Goal: Task Accomplishment & Management: Manage account settings

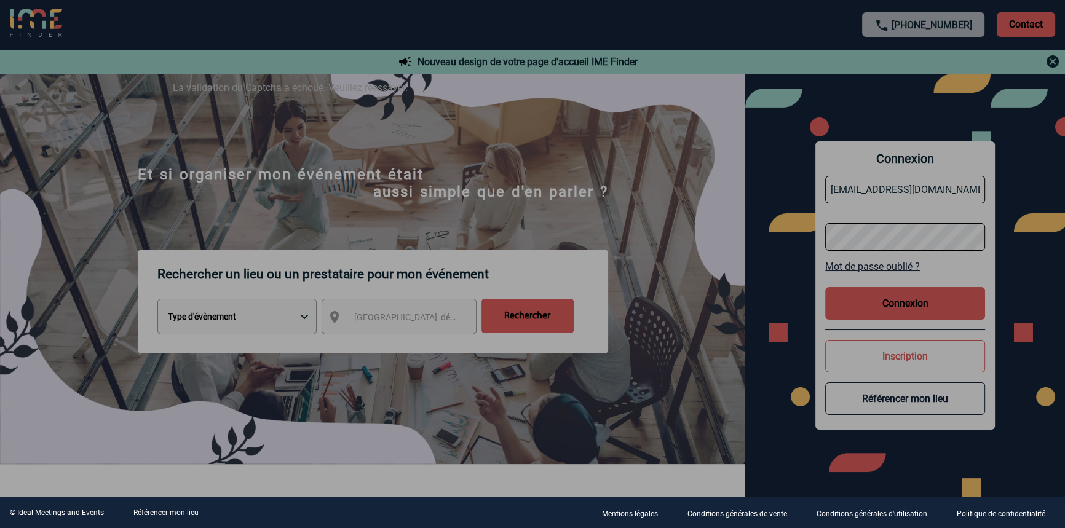
click at [526, 143] on div at bounding box center [532, 264] width 1065 height 528
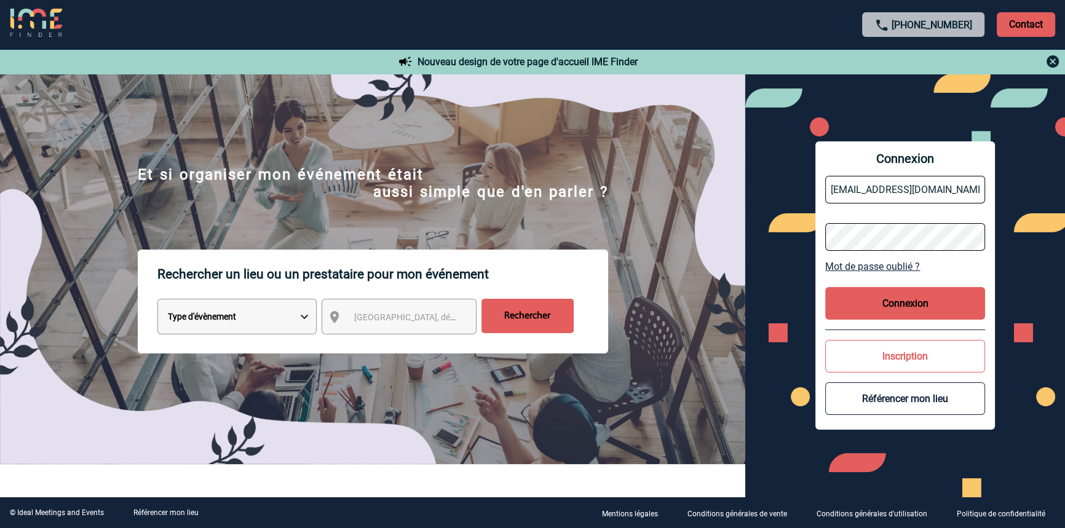
click at [913, 301] on button "Connexion" at bounding box center [906, 303] width 160 height 33
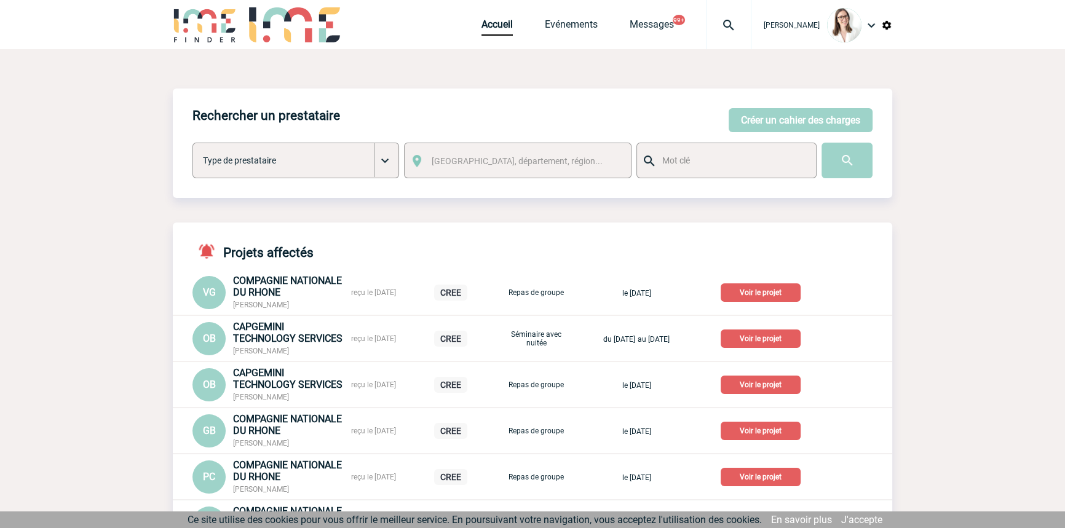
click at [714, 29] on img at bounding box center [729, 25] width 44 height 15
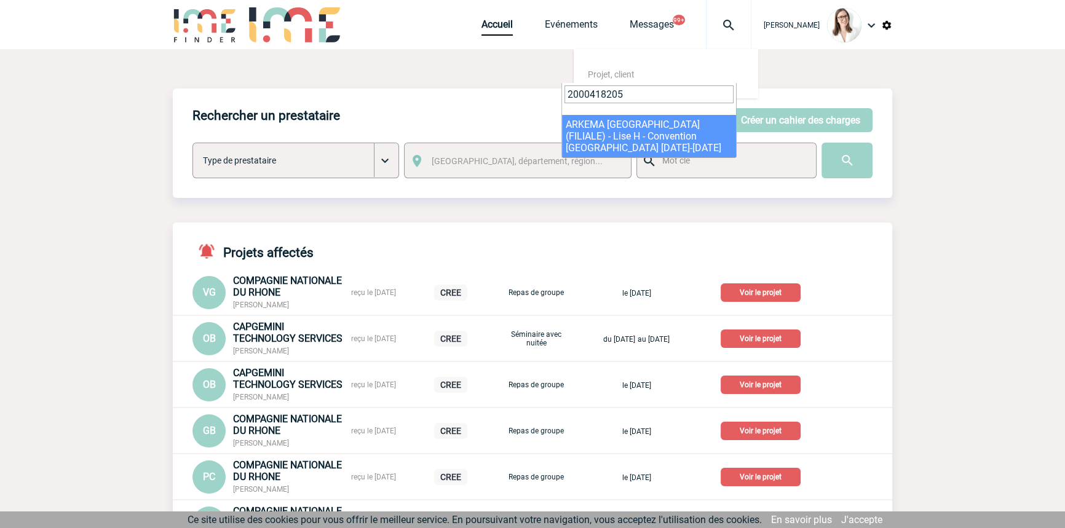
type input "2000418205"
select select "17706"
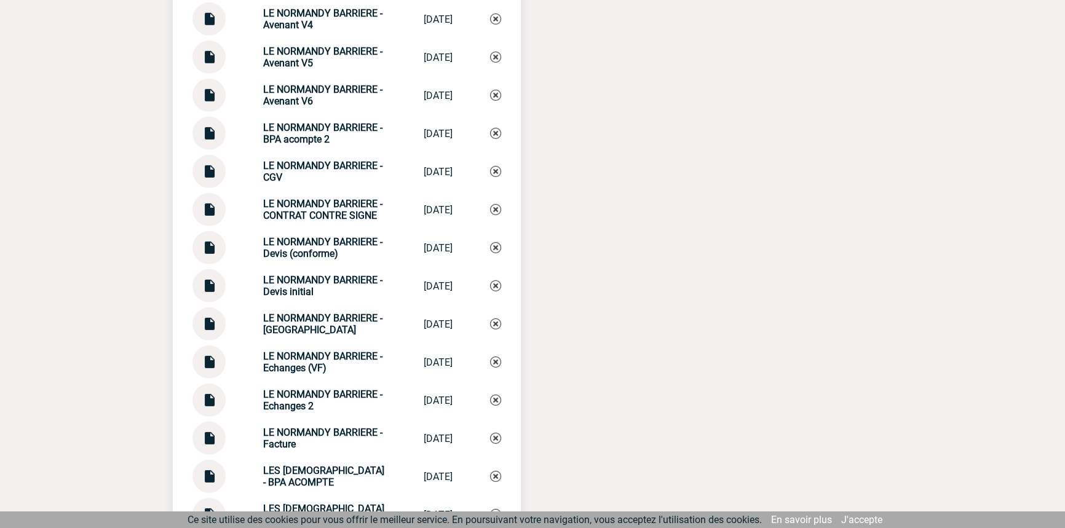
scroll to position [4660, 0]
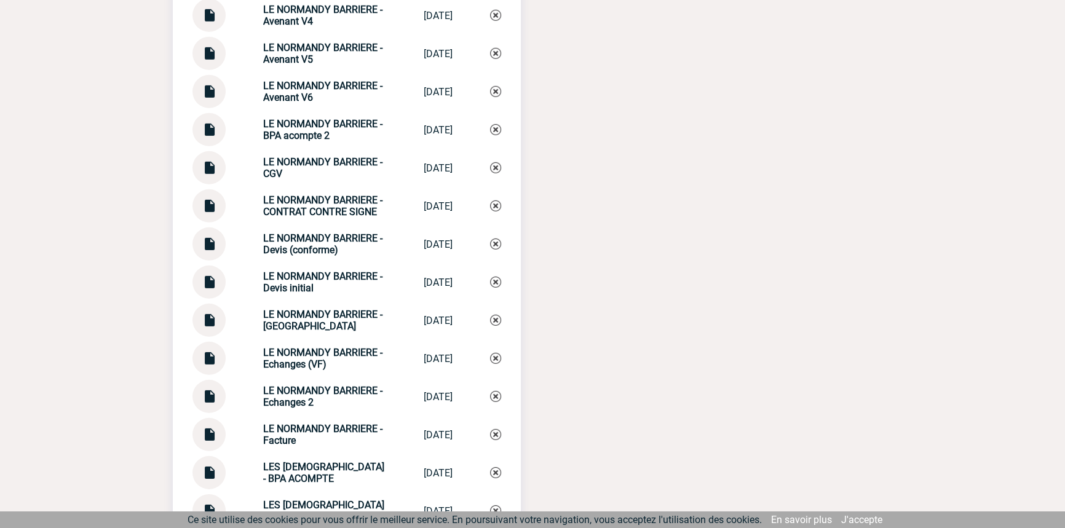
click at [210, 321] on img at bounding box center [209, 316] width 16 height 24
click at [308, 388] on strong "LE NORMANDY BARRIERE - Echanges 2" at bounding box center [322, 396] width 119 height 23
click at [309, 388] on strong "LE NORMANDY BARRIERE - Echanges 2" at bounding box center [322, 396] width 119 height 23
click at [310, 388] on strong "LE NORMANDY BARRIERE - Echanges 2" at bounding box center [322, 396] width 119 height 23
click at [312, 315] on strong "LE NORMANDY BARRIERE - Echanges" at bounding box center [322, 320] width 119 height 23
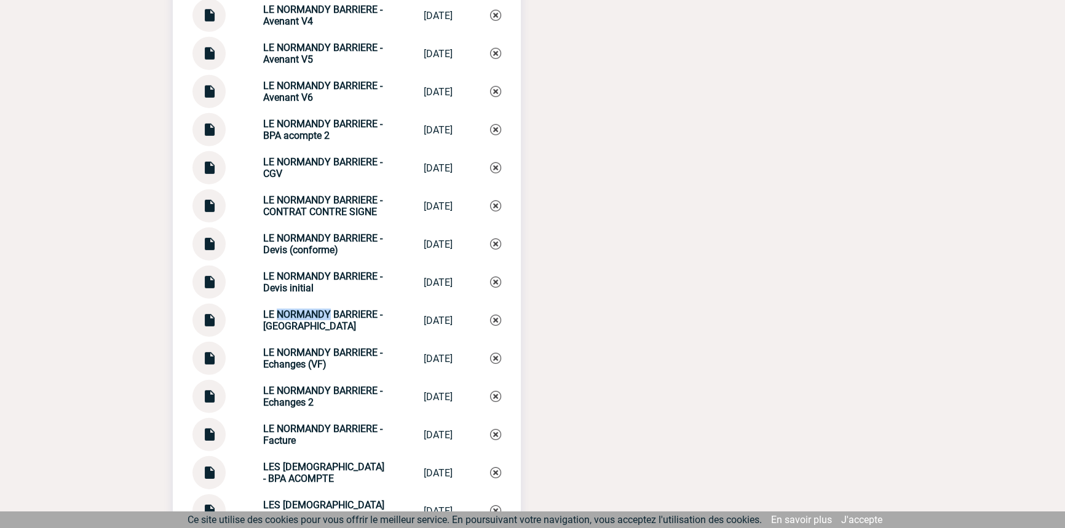
click at [312, 315] on strong "LE NORMANDY BARRIERE - Echanges" at bounding box center [322, 320] width 119 height 23
copy div "LE NORMANDY BARRIERE - Echanges LE NORMANDY BAR..."
click at [495, 317] on img at bounding box center [495, 320] width 11 height 11
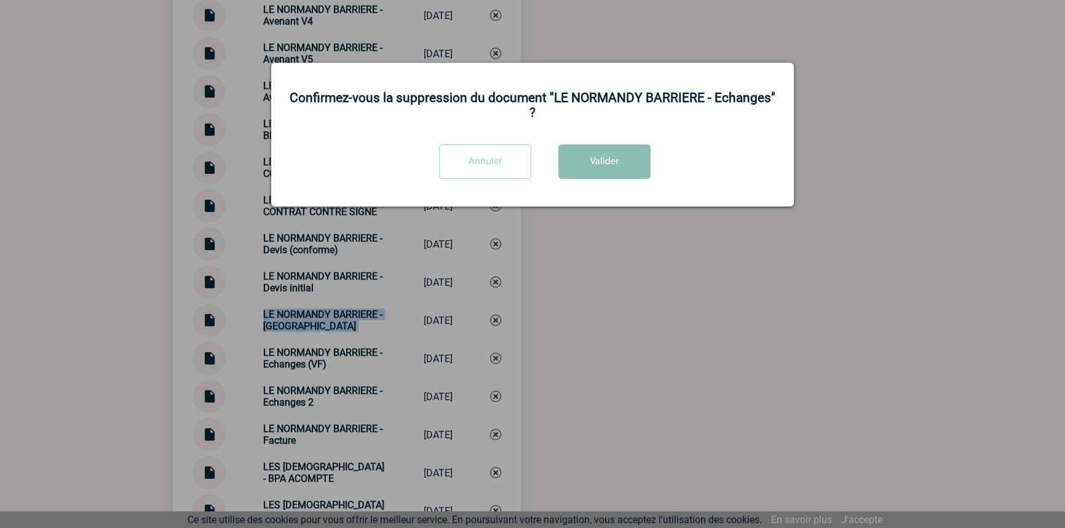
click at [618, 165] on button "Valider" at bounding box center [605, 162] width 92 height 34
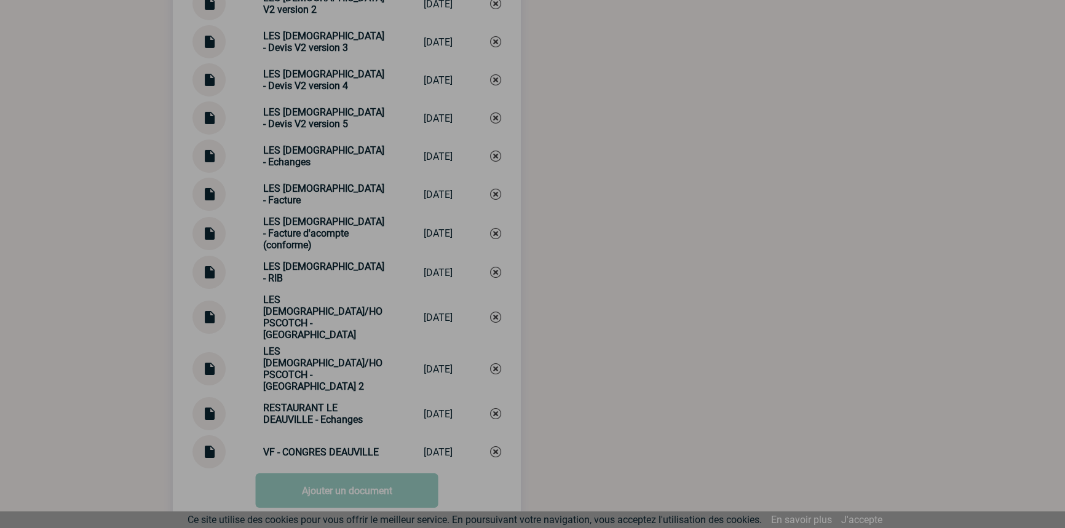
scroll to position [5365, 0]
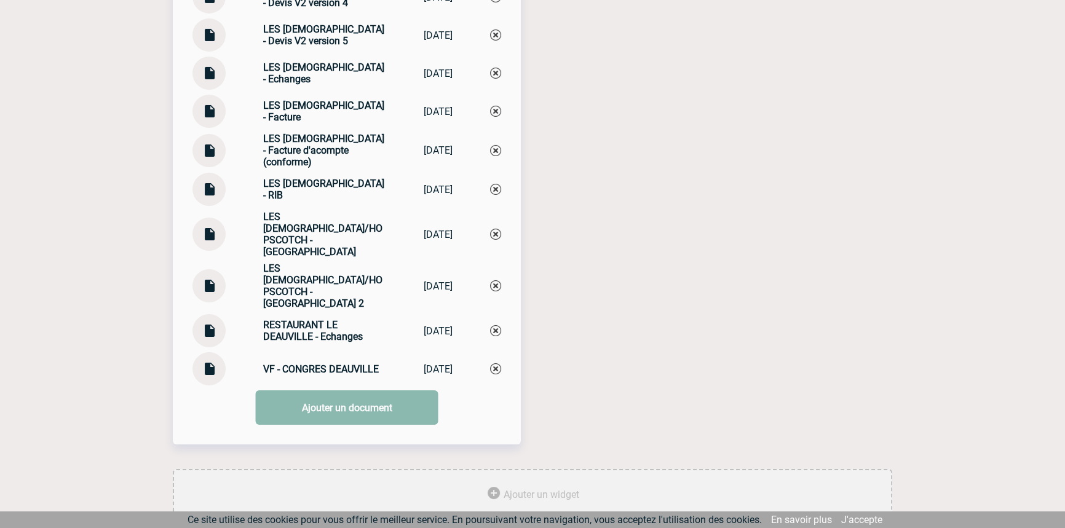
click at [402, 391] on link "Ajouter un document" at bounding box center [347, 408] width 183 height 34
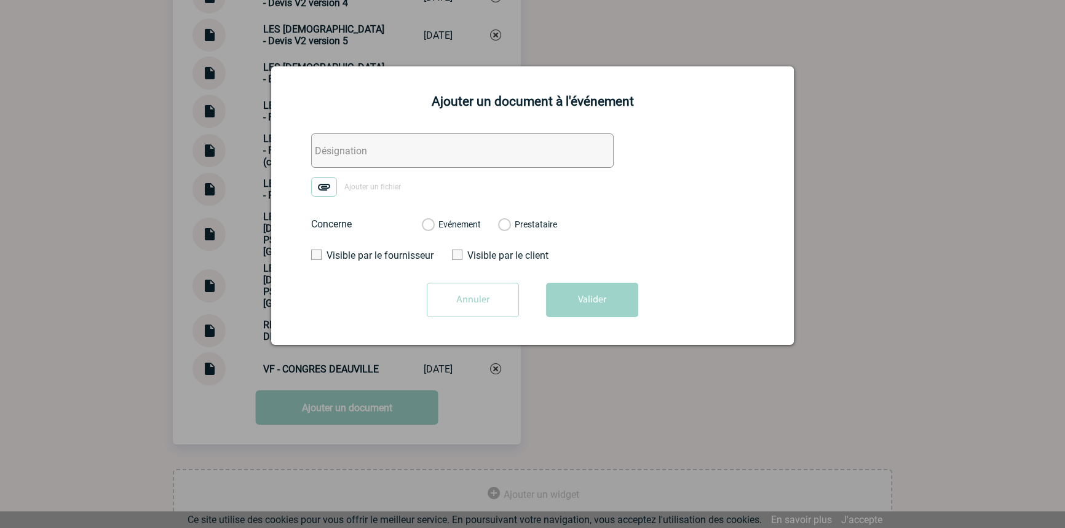
click at [338, 148] on input "text" at bounding box center [462, 150] width 303 height 34
paste input "LE NORMANDY BARRIERE - Echanges"
type input "LE NORMANDY BARRIERE - Echanges"
click at [325, 187] on img at bounding box center [324, 187] width 26 height 20
click at [0, 0] on input "Ajouter un fichier" at bounding box center [0, 0] width 0 height 0
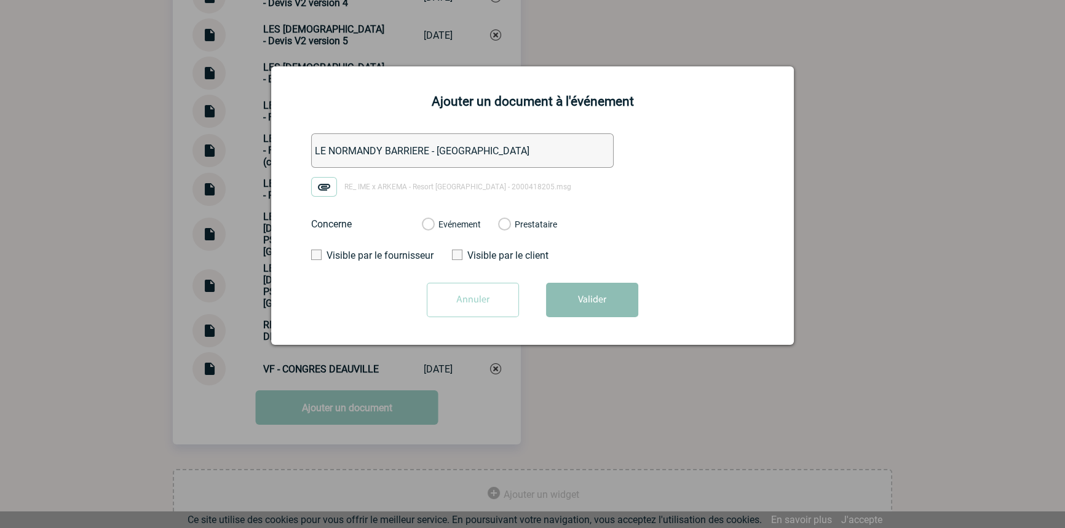
drag, startPoint x: 470, startPoint y: 228, endPoint x: 576, endPoint y: 302, distance: 129.4
click at [434, 228] on label "Evénement" at bounding box center [428, 225] width 12 height 11
click at [0, 0] on input "Evénement" at bounding box center [0, 0] width 0 height 0
click at [593, 308] on button "Valider" at bounding box center [592, 300] width 92 height 34
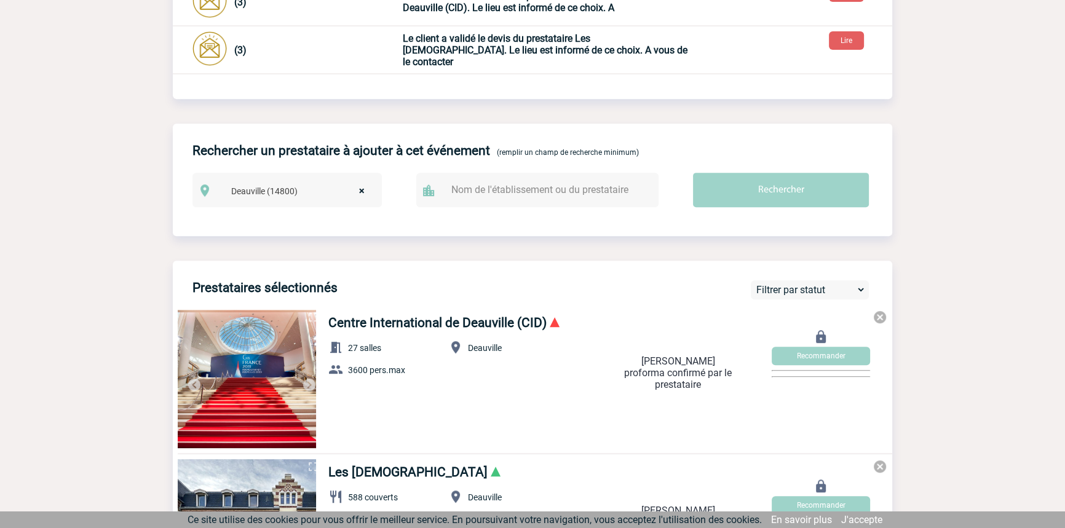
scroll to position [0, 0]
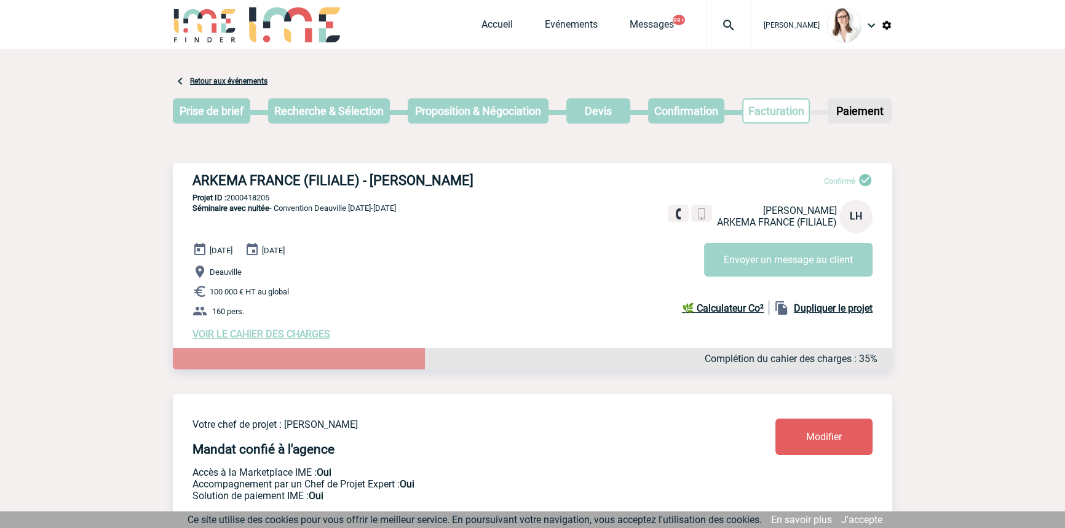
click at [707, 26] on img at bounding box center [729, 25] width 44 height 15
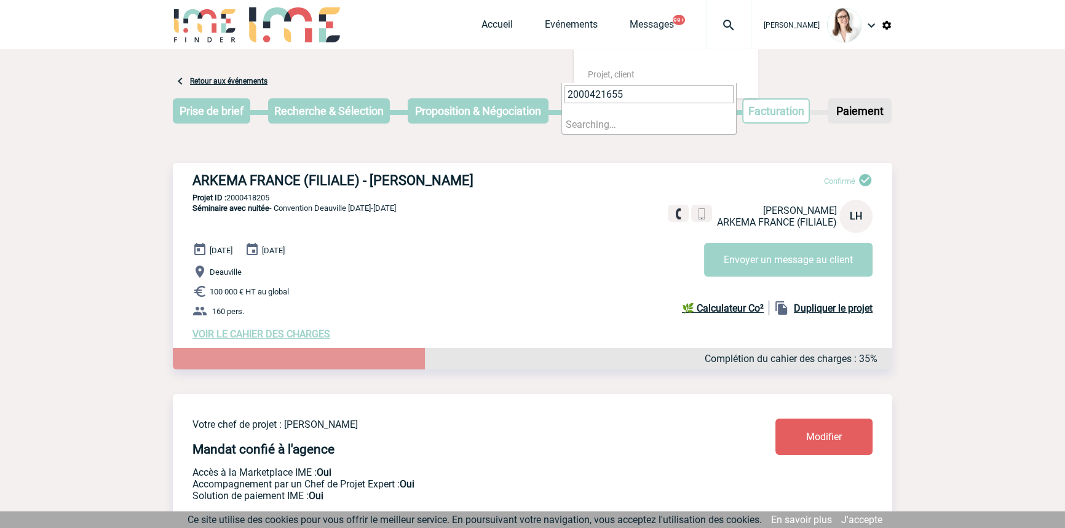
type input "2000421655"
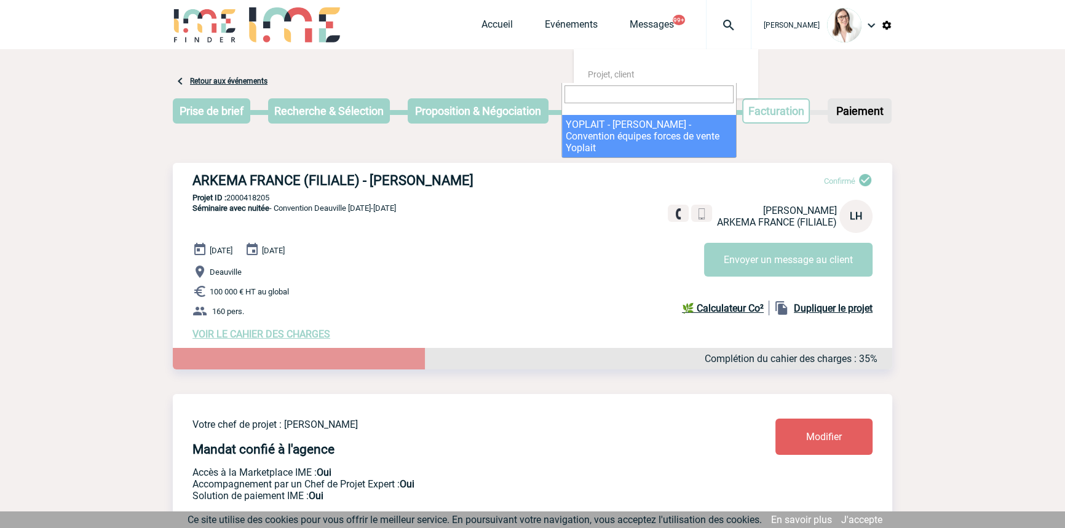
select select "21156"
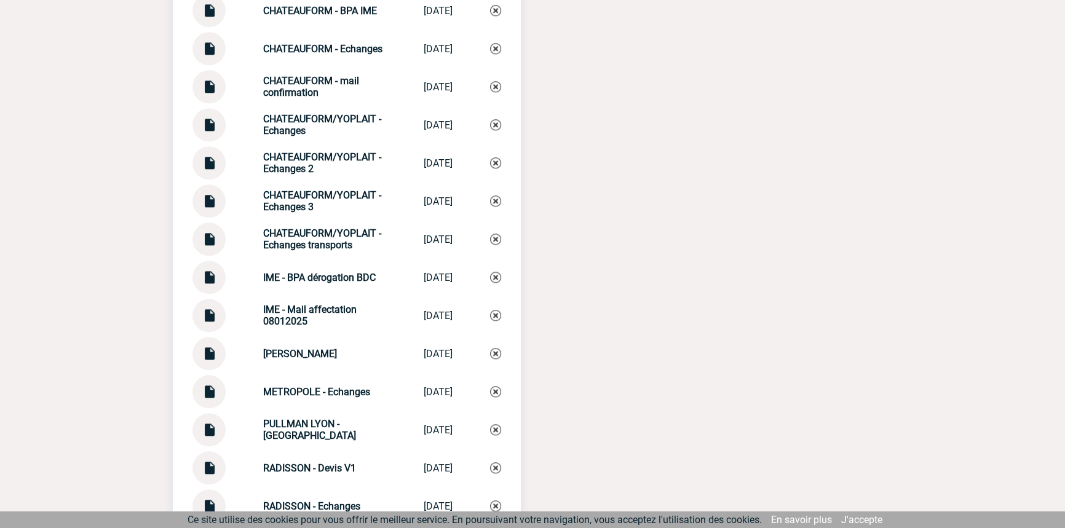
scroll to position [1616, 0]
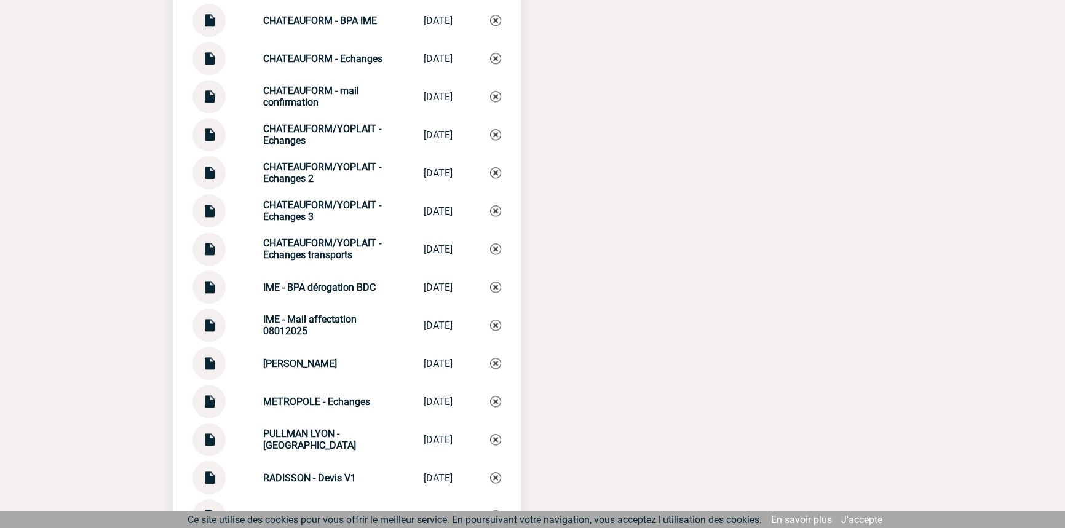
click at [308, 215] on strong "CHATEAUFORM/YOPLAIT - Echanges 3" at bounding box center [322, 210] width 118 height 23
click at [308, 217] on strong "CHATEAUFORM/YOPLAIT - Echanges 3" at bounding box center [322, 210] width 118 height 23
copy div "CHATEAUFORM/YOPLAIT - Echanges 3 CHATEAUFORM/YOP..."
click at [498, 217] on img at bounding box center [495, 210] width 11 height 11
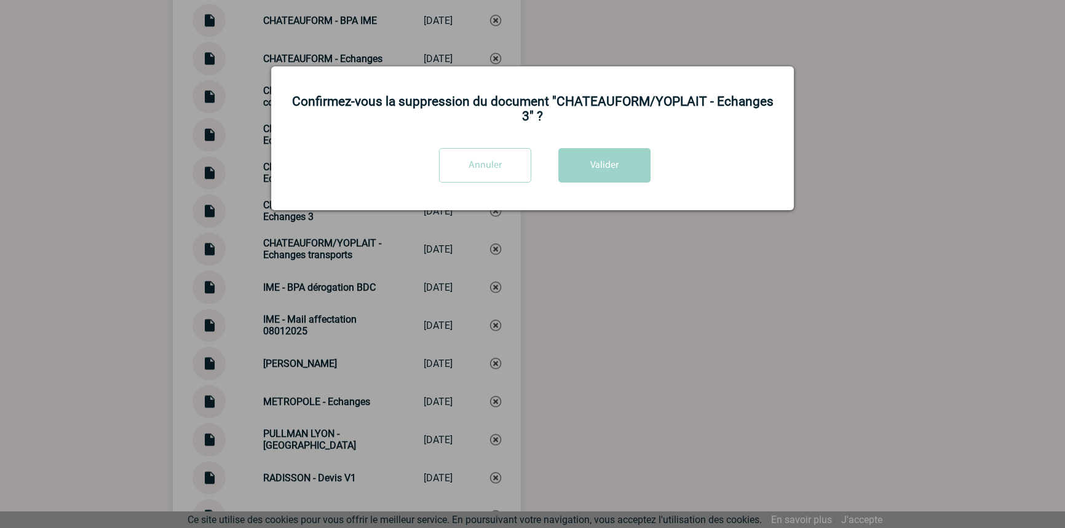
click at [575, 144] on div "Confirmez-vous la suppression du document "CHATEAUFORM/YOPLAIT - Echanges 3" ? …" at bounding box center [532, 138] width 523 height 144
click at [582, 165] on button "Valider" at bounding box center [605, 165] width 92 height 34
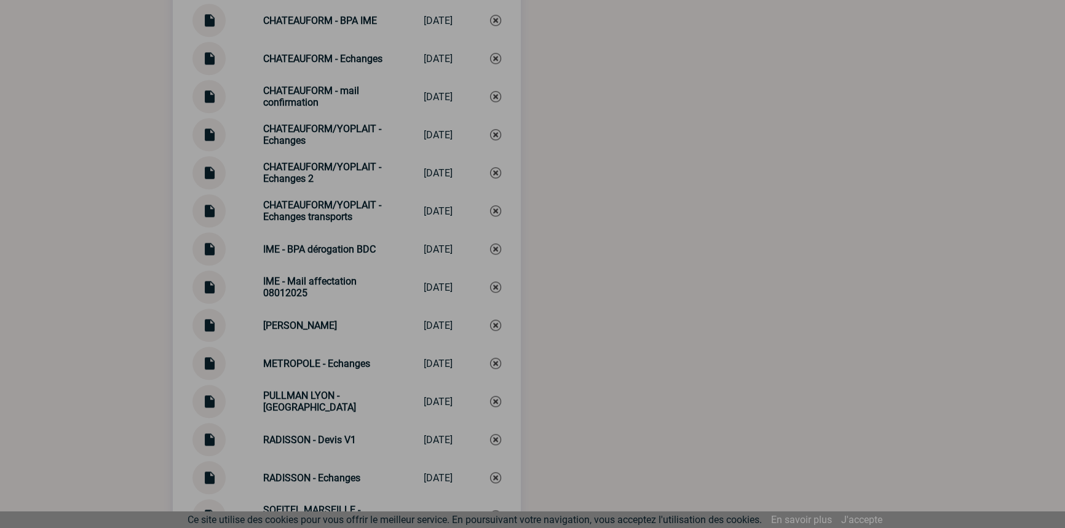
scroll to position [1950, 0]
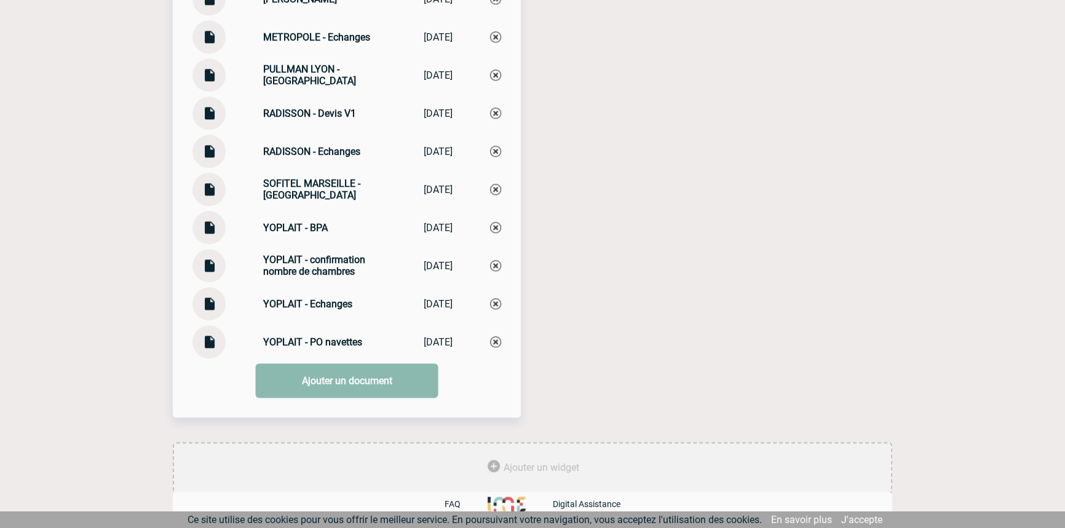
click at [309, 372] on link "Ajouter un document" at bounding box center [347, 381] width 183 height 34
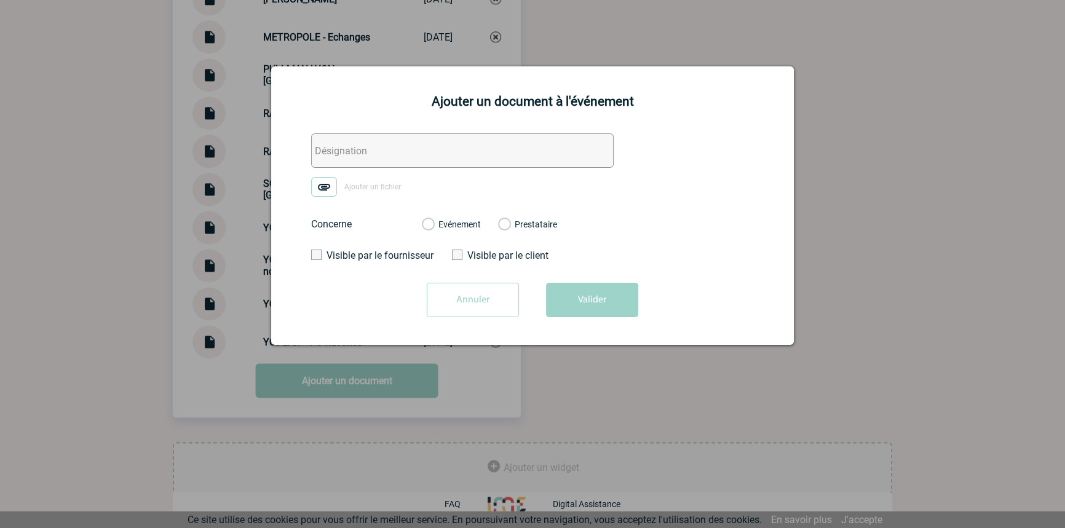
click at [320, 157] on input "text" at bounding box center [462, 150] width 303 height 34
paste input "CHATEAUFORM/YOPLAIT - Echanges 3"
type input "CHATEAUFORM/YOPLAIT - Echanges 3"
click at [327, 188] on img at bounding box center [324, 187] width 26 height 20
click at [0, 0] on input "Ajouter un fichier" at bounding box center [0, 0] width 0 height 0
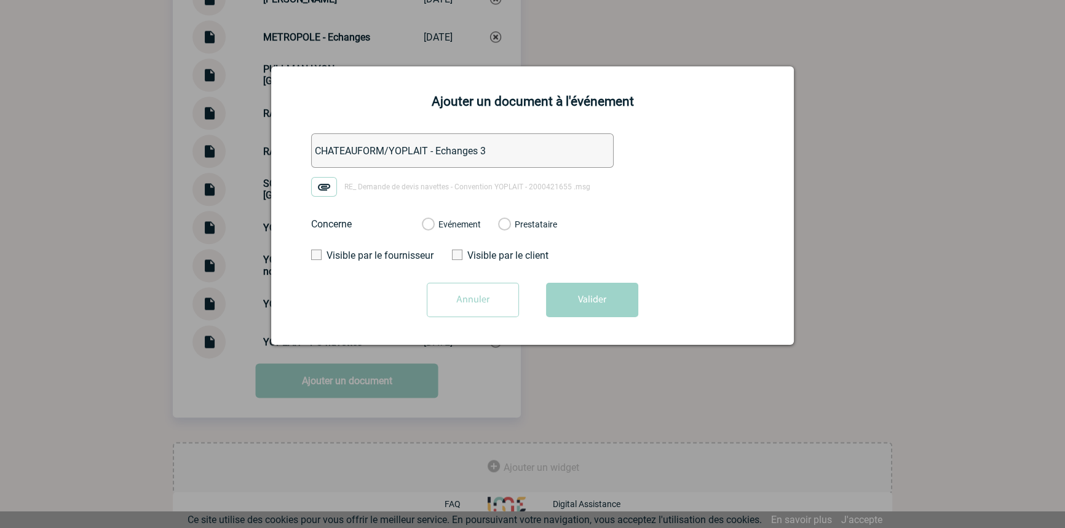
click at [434, 222] on label "Evénement" at bounding box center [428, 225] width 12 height 11
click at [0, 0] on input "Evénement" at bounding box center [0, 0] width 0 height 0
drag, startPoint x: 579, startPoint y: 290, endPoint x: 581, endPoint y: 322, distance: 31.4
click at [579, 291] on button "Valider" at bounding box center [592, 300] width 92 height 34
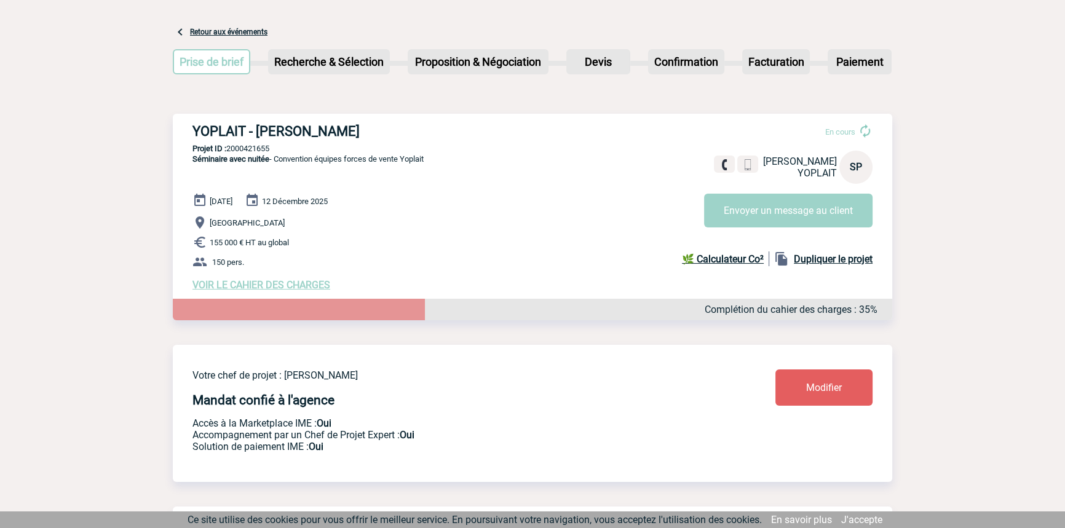
scroll to position [0, 0]
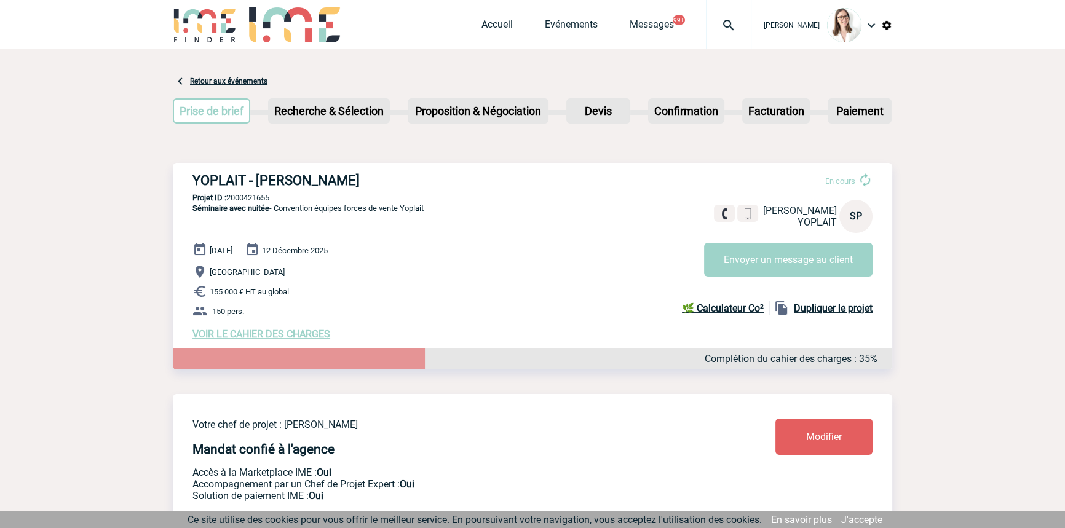
click at [707, 31] on img at bounding box center [729, 25] width 44 height 15
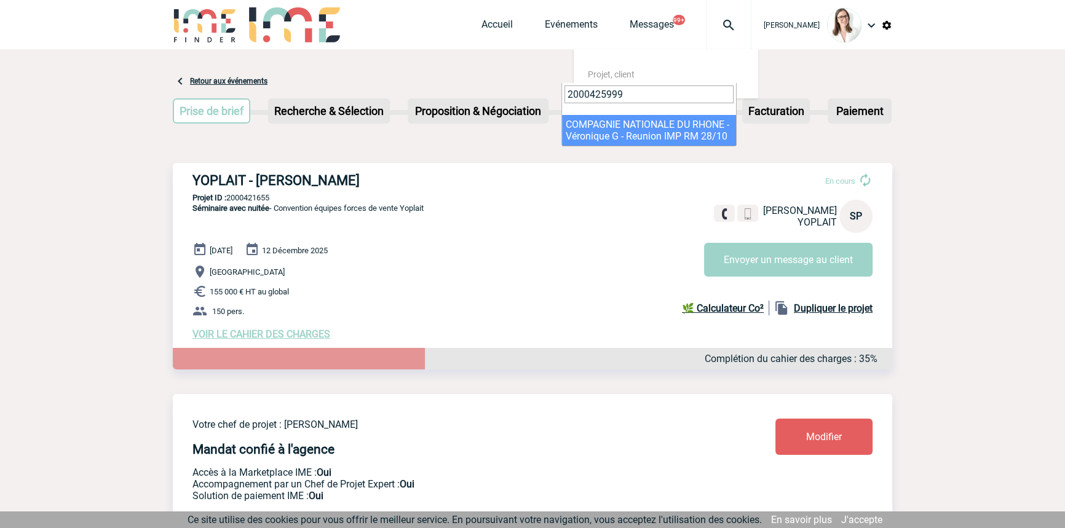
type input "2000425999"
select select "25500"
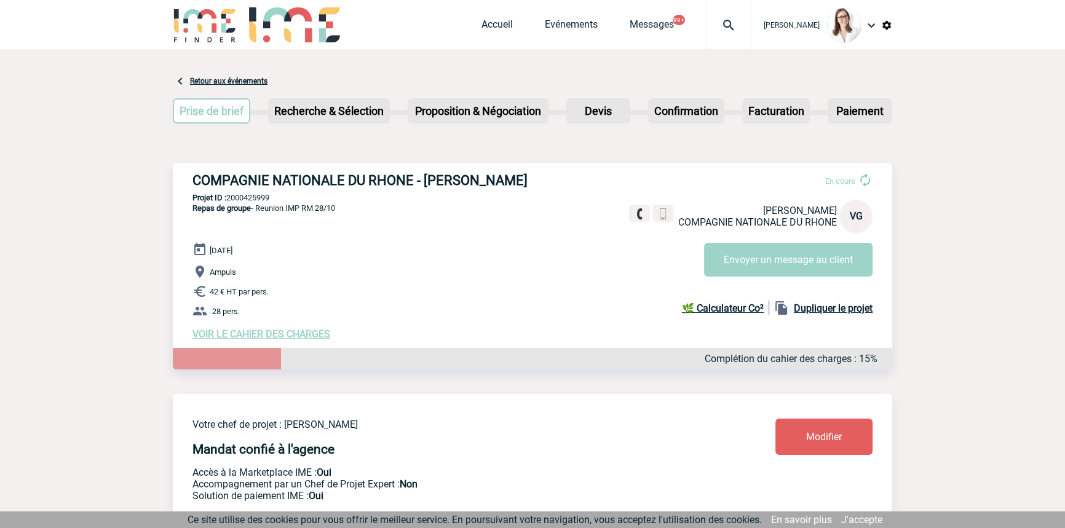
scroll to position [1033, 0]
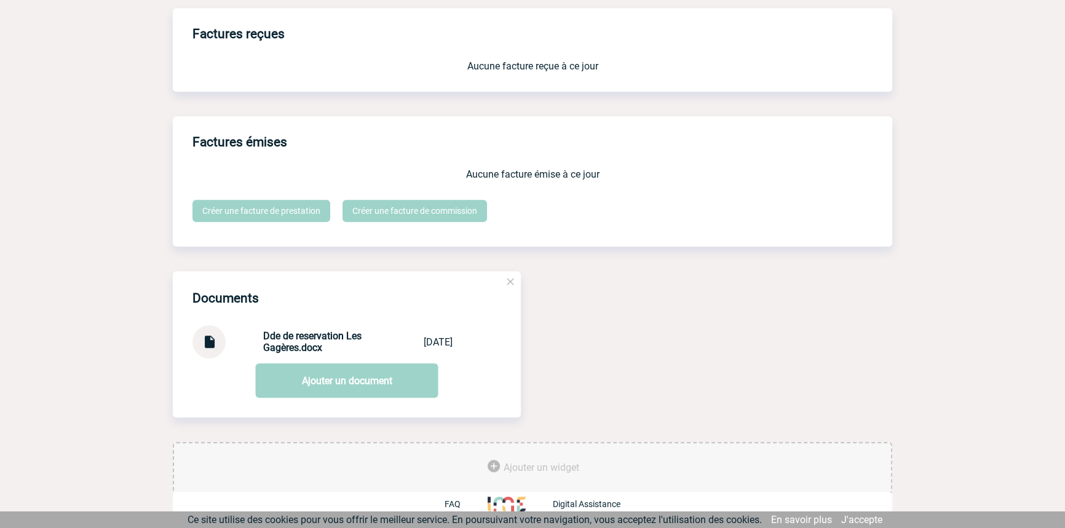
click at [210, 338] on img at bounding box center [209, 337] width 16 height 24
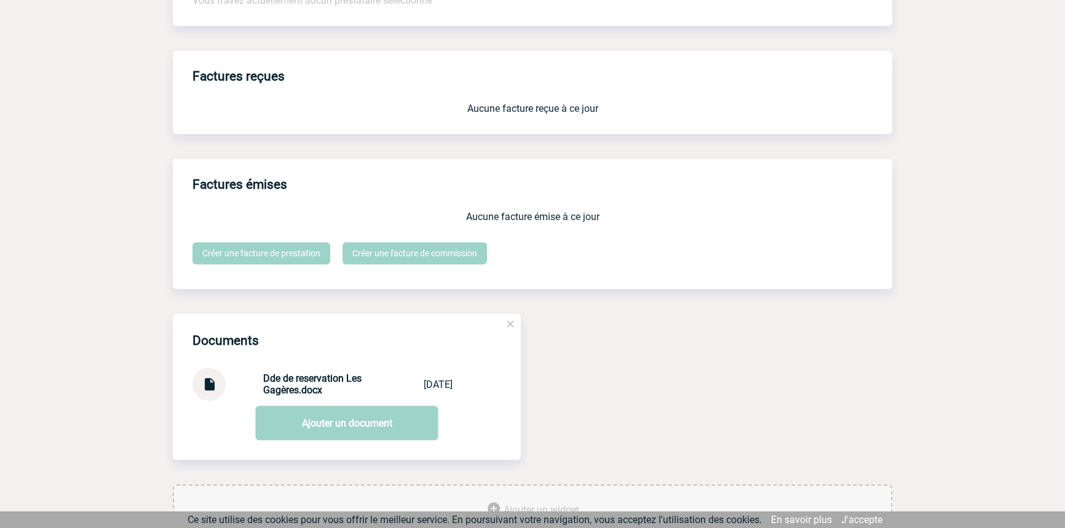
scroll to position [0, 0]
